Goal: Information Seeking & Learning: Find specific page/section

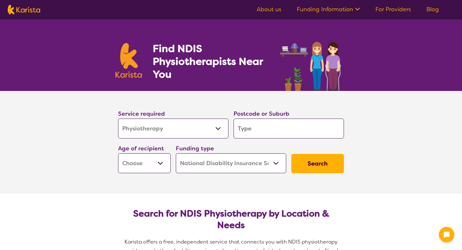
select select "Physiotherapy"
select select "NDIS"
select select "Physiotherapy"
select select "NDIS"
click at [191, 116] on div "Service required Allied Health Assistant Assessment ([MEDICAL_DATA] or [MEDICAL…" at bounding box center [173, 124] width 110 height 30
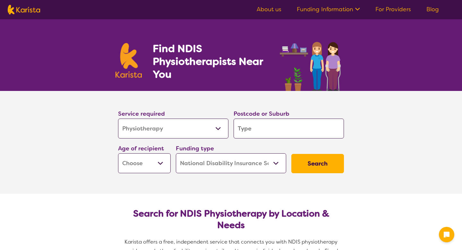
click at [185, 132] on select "Allied Health Assistant Assessment ([MEDICAL_DATA] or [MEDICAL_DATA]) Behaviour…" at bounding box center [173, 128] width 110 height 20
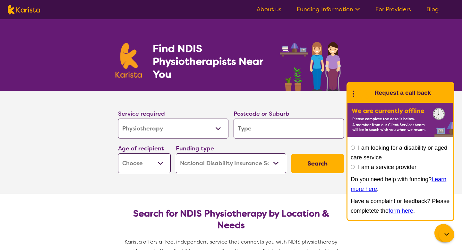
click at [248, 123] on input "search" at bounding box center [289, 128] width 110 height 20
type input "2121"
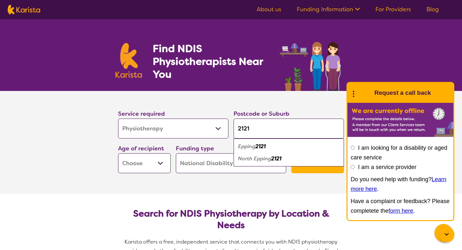
click at [256, 148] on em "Epping" at bounding box center [246, 146] width 17 height 7
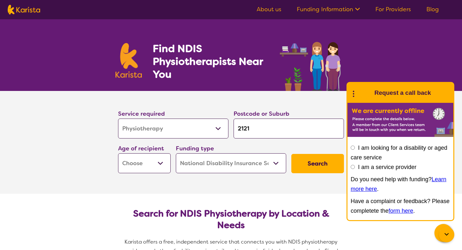
click at [204, 171] on select "Home Care Package (HCP) National Disability Insurance Scheme (NDIS) I don't know" at bounding box center [231, 163] width 110 height 20
click at [176, 153] on select "Home Care Package (HCP) National Disability Insurance Scheme (NDIS) I don't know" at bounding box center [231, 163] width 110 height 20
click at [164, 168] on select "Early Childhood - 0 to 9 Child - 10 to 11 Adolescent - 12 to 17 Adult - 18 to 6…" at bounding box center [144, 163] width 53 height 20
select select "AD"
click at [118, 153] on select "Early Childhood - 0 to 9 Child - 10 to 11 Adolescent - 12 to 17 Adult - 18 to 6…" at bounding box center [144, 163] width 53 height 20
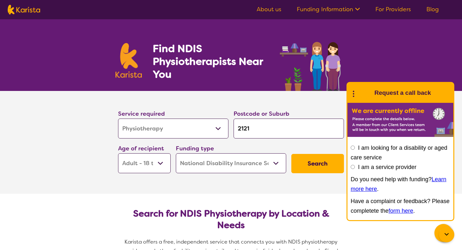
select select "AD"
click at [174, 136] on select "Allied Health Assistant Assessment ([MEDICAL_DATA] or [MEDICAL_DATA]) Behaviour…" at bounding box center [173, 128] width 110 height 20
click at [118, 118] on select "Allied Health Assistant Assessment ([MEDICAL_DATA] or [MEDICAL_DATA]) Behaviour…" at bounding box center [173, 128] width 110 height 20
click at [306, 159] on button "Search" at bounding box center [317, 163] width 53 height 19
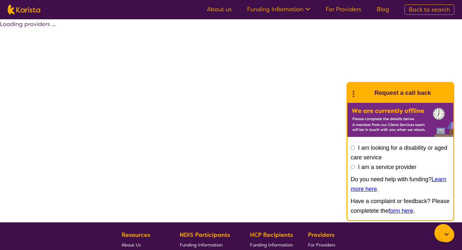
select select "by_score"
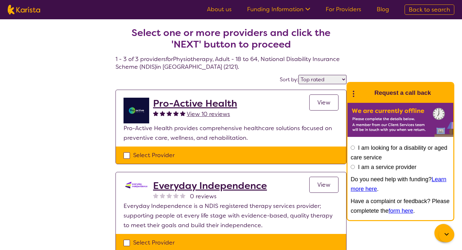
select select "Physiotherapy"
select select "AD"
select select "NDIS"
select select "Physiotherapy"
select select "AD"
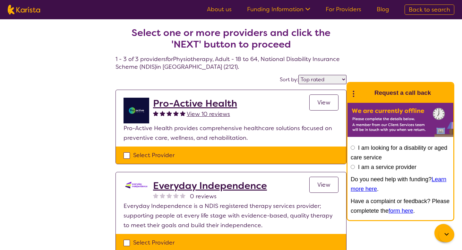
select select "NDIS"
